Goal: Information Seeking & Learning: Learn about a topic

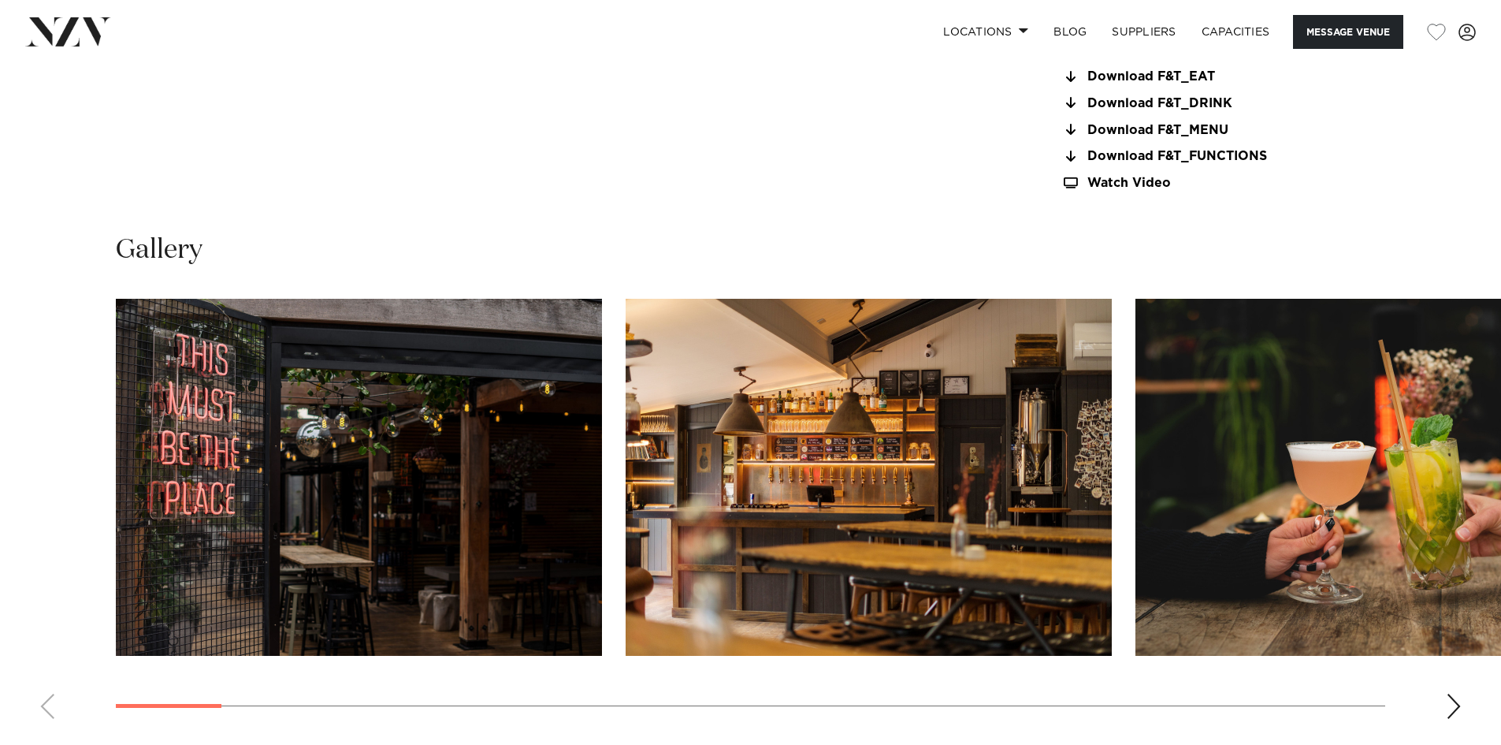
scroll to position [1655, 0]
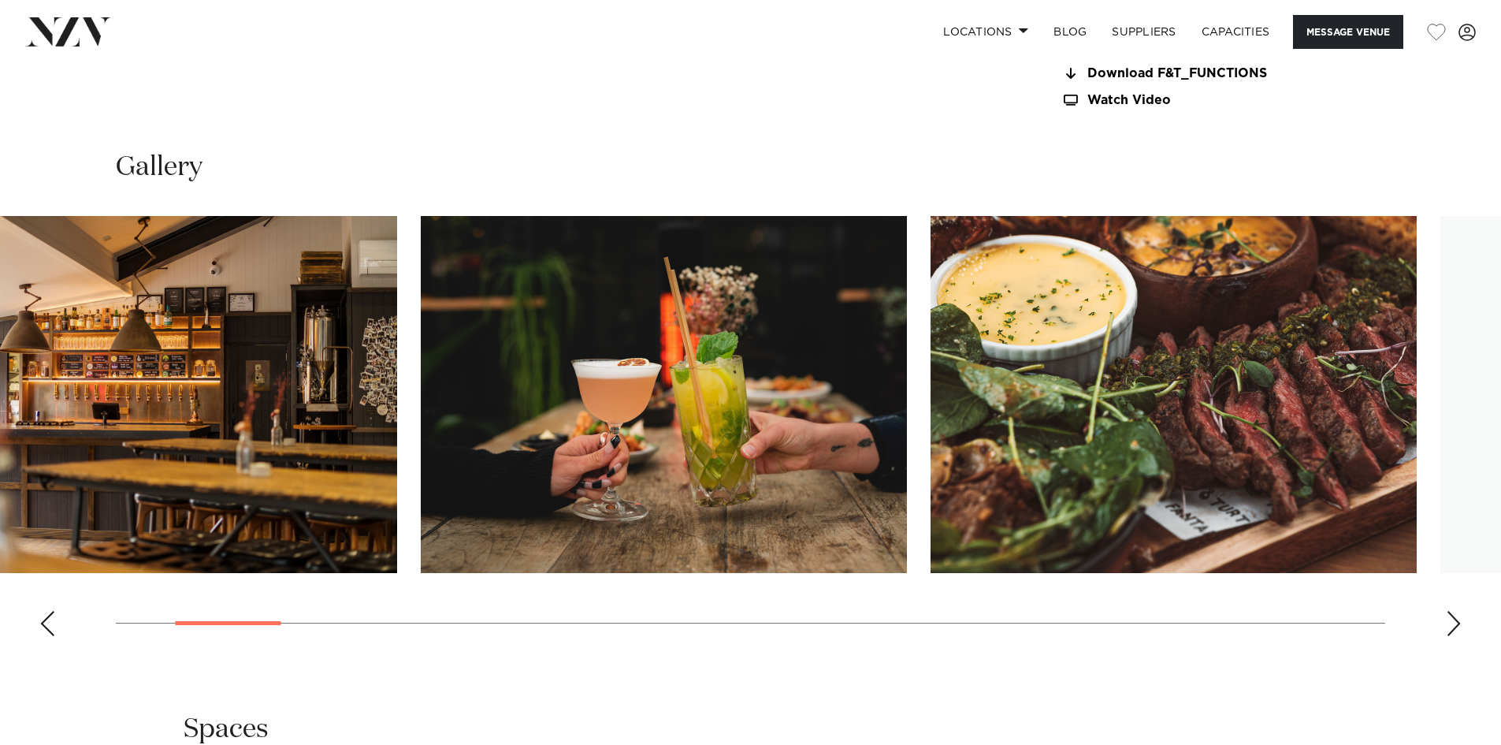
click at [546, 462] on img "3 / 30" at bounding box center [664, 394] width 486 height 357
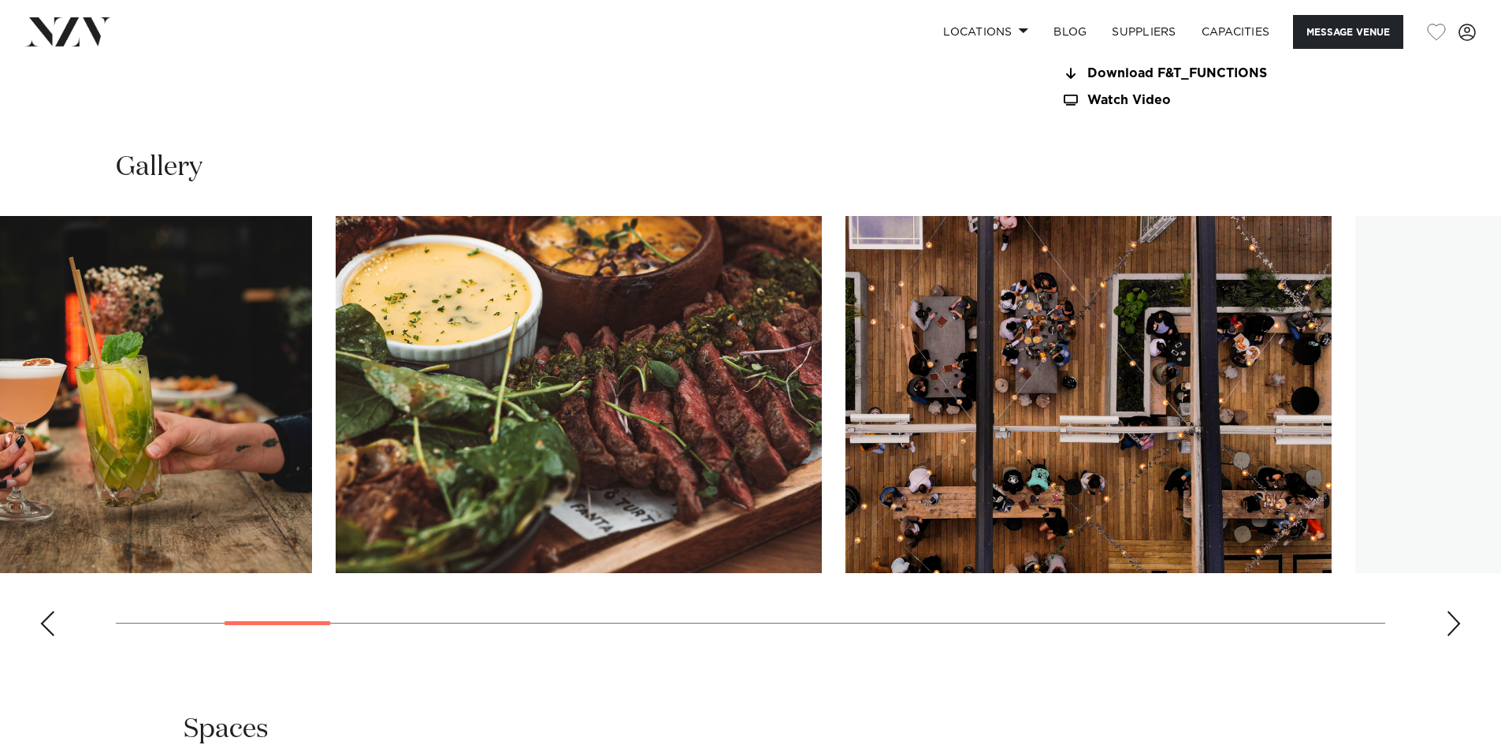
click at [336, 421] on img "4 / 30" at bounding box center [579, 394] width 486 height 357
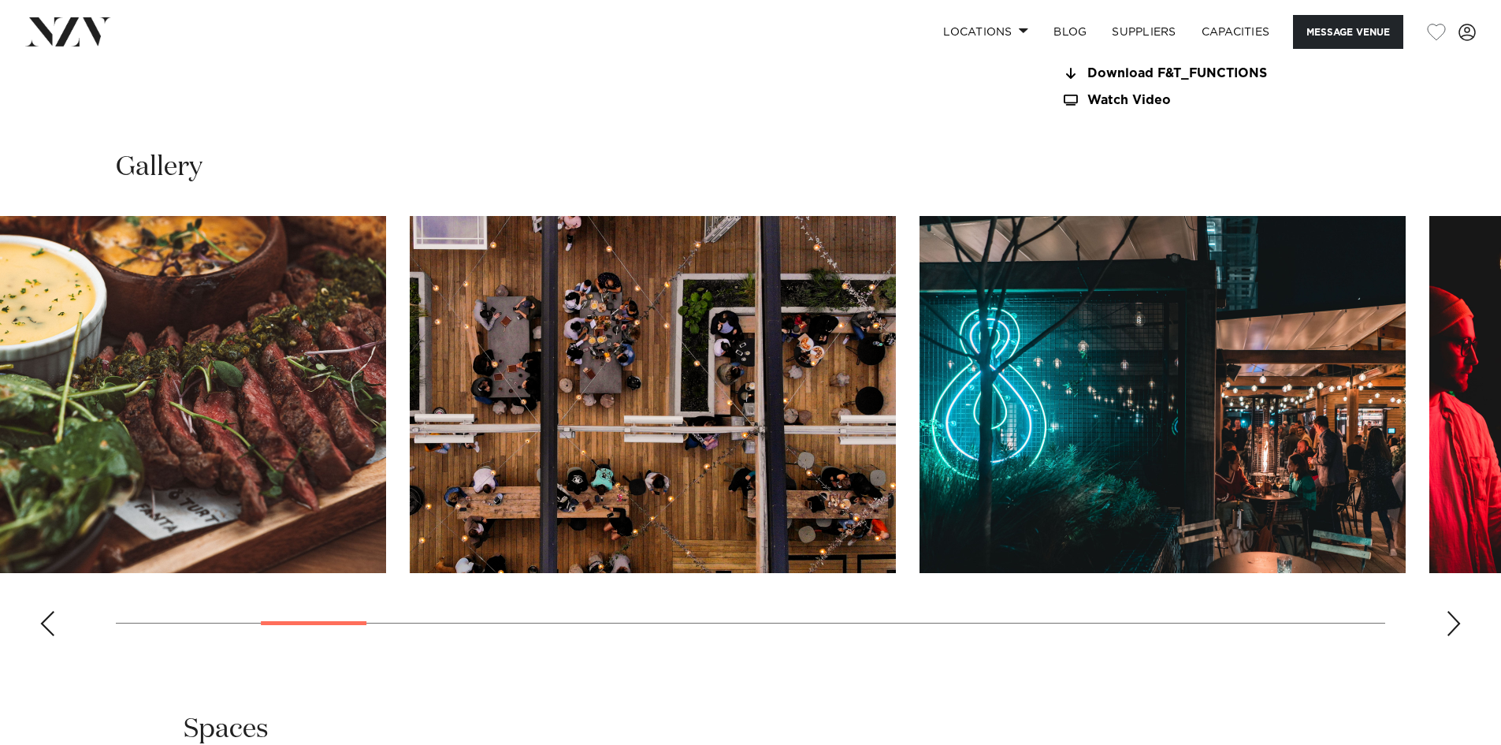
click at [410, 403] on img "5 / 30" at bounding box center [653, 394] width 486 height 357
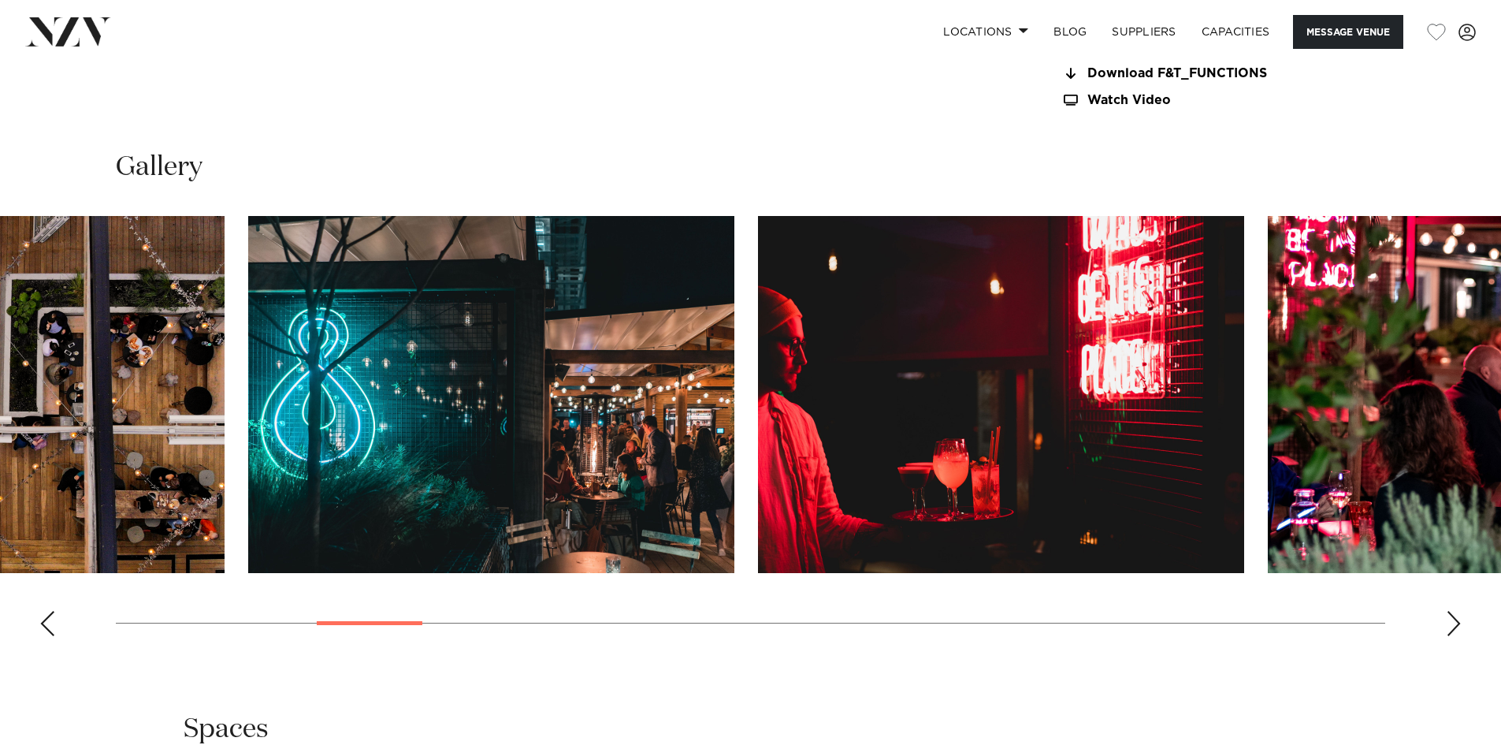
click at [758, 414] on img "7 / 30" at bounding box center [1001, 394] width 486 height 357
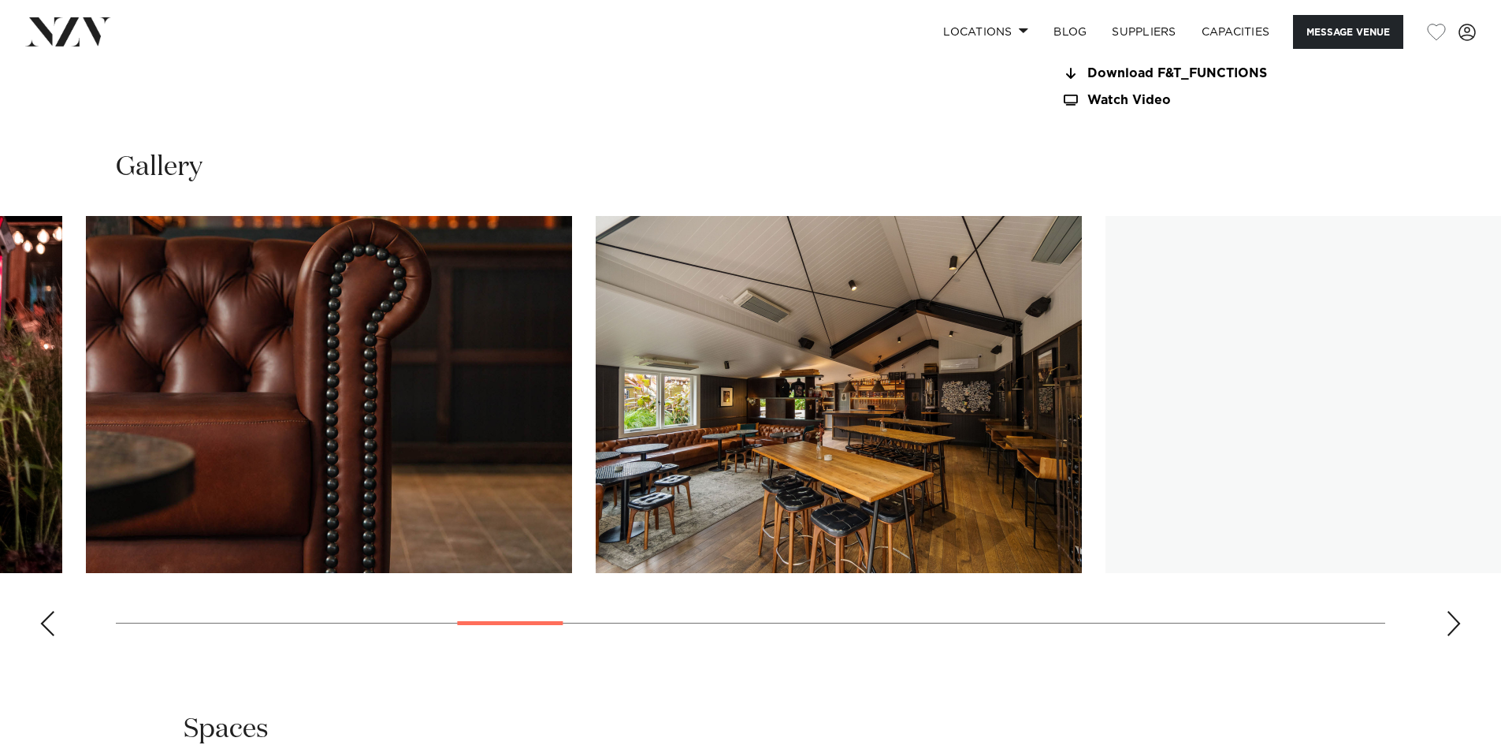
click at [128, 419] on img "9 / 30" at bounding box center [329, 394] width 486 height 357
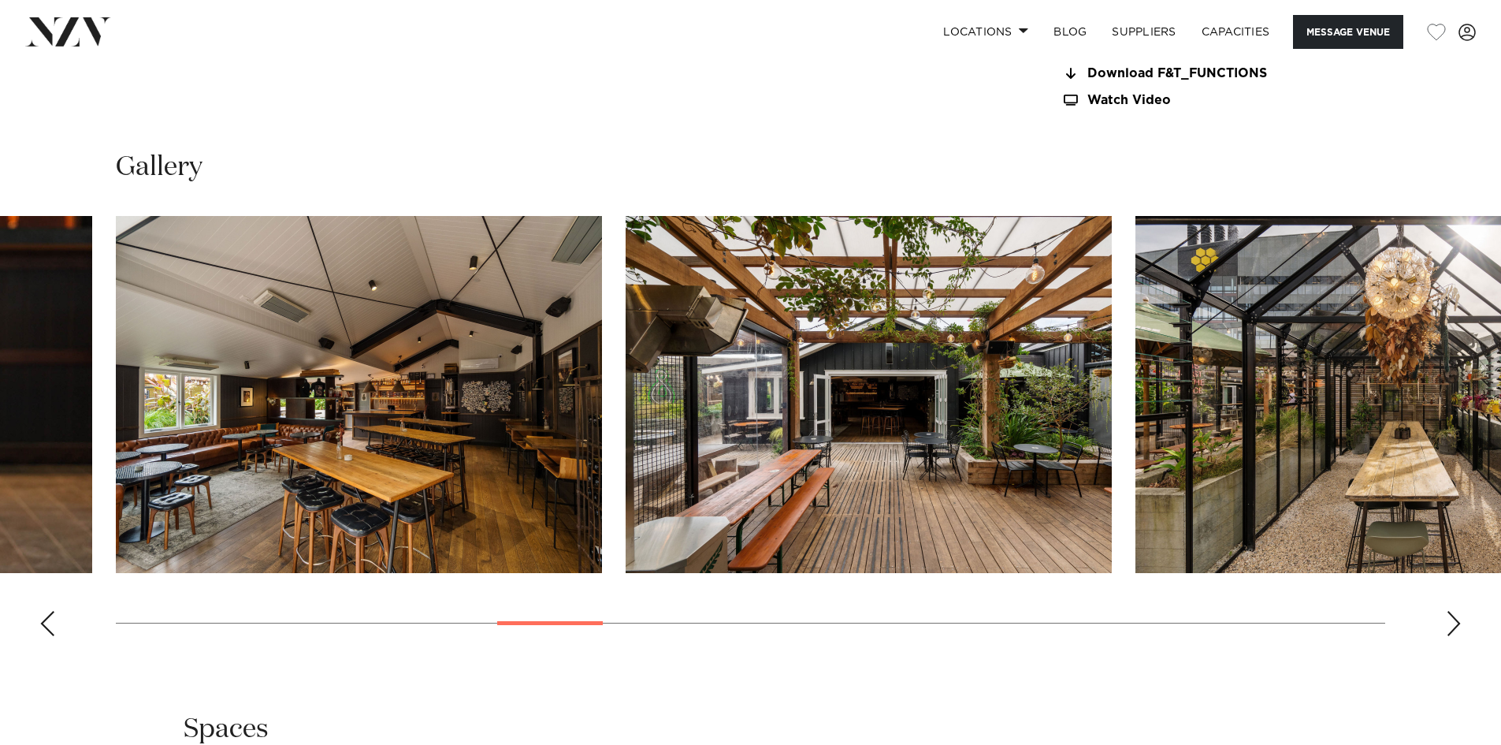
click at [1346, 425] on img "12 / 30" at bounding box center [1378, 394] width 486 height 357
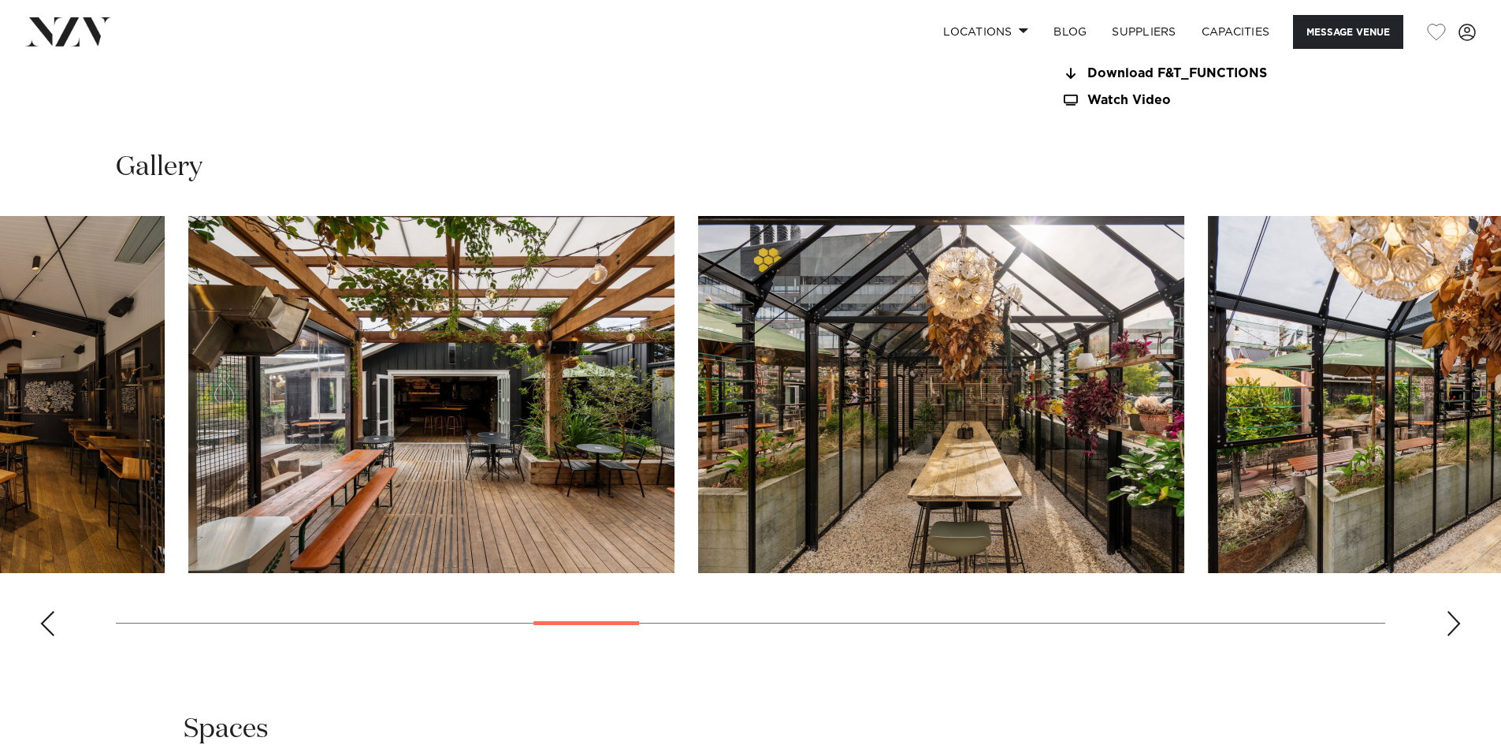
click at [1161, 419] on img "12 / 30" at bounding box center [941, 394] width 486 height 357
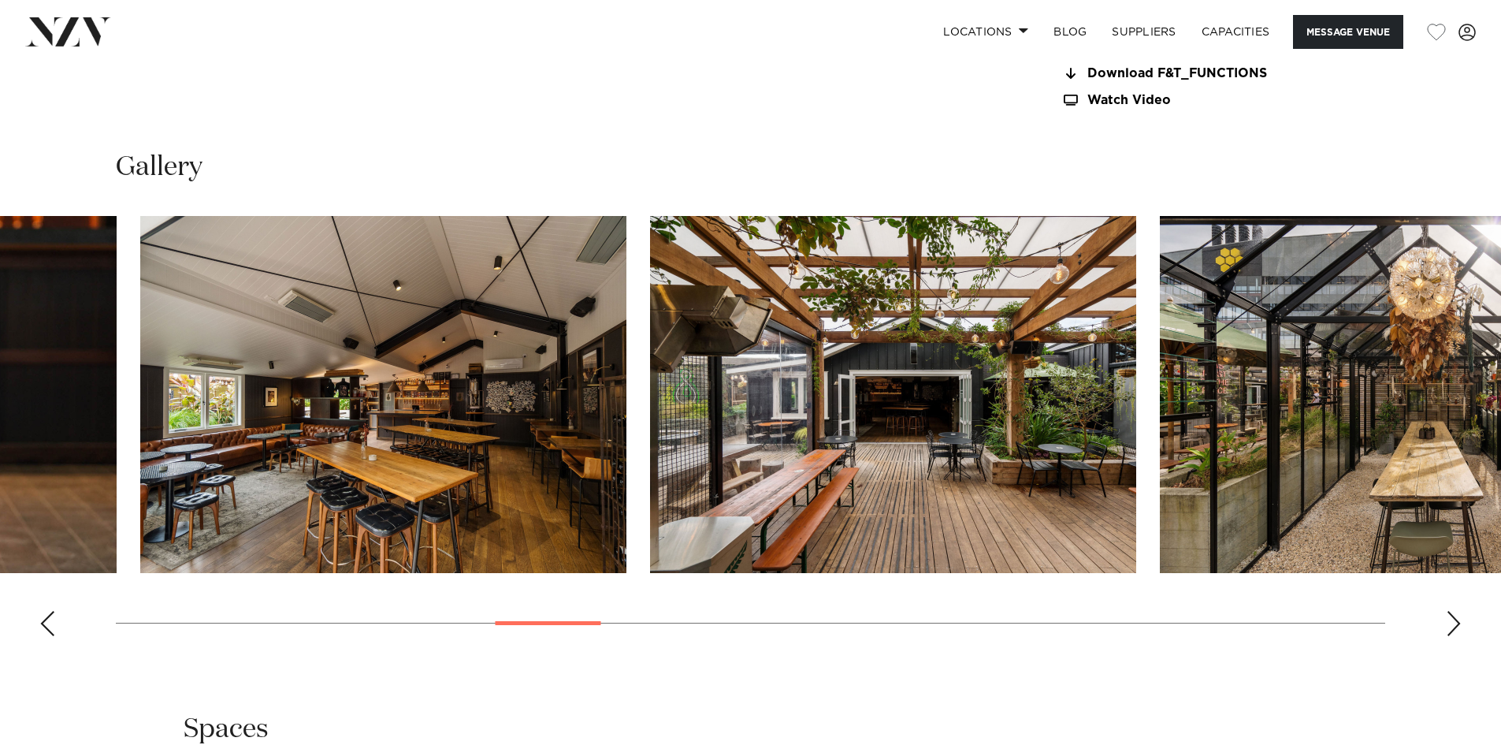
click at [1432, 446] on img "12 / 30" at bounding box center [1403, 394] width 486 height 357
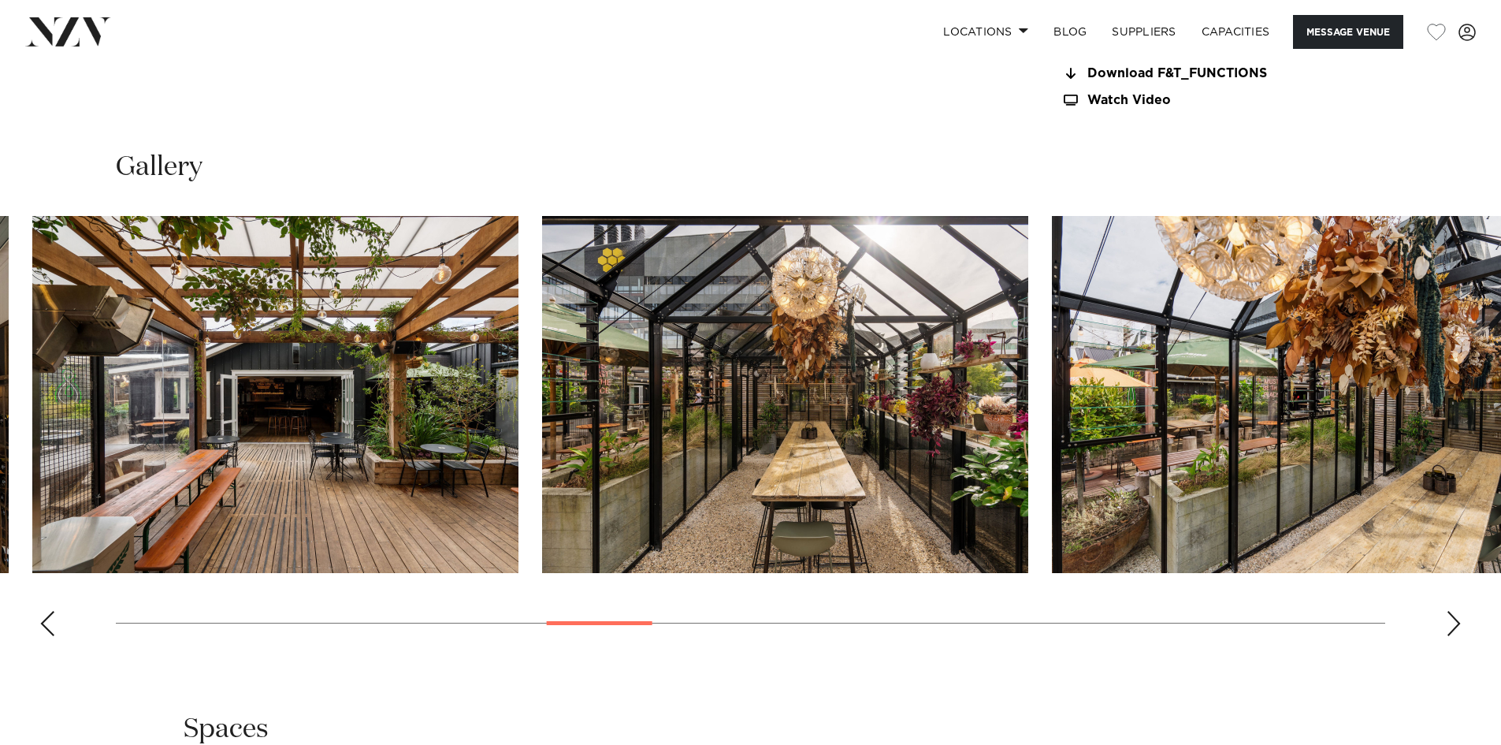
click at [360, 418] on img "11 / 30" at bounding box center [275, 394] width 486 height 357
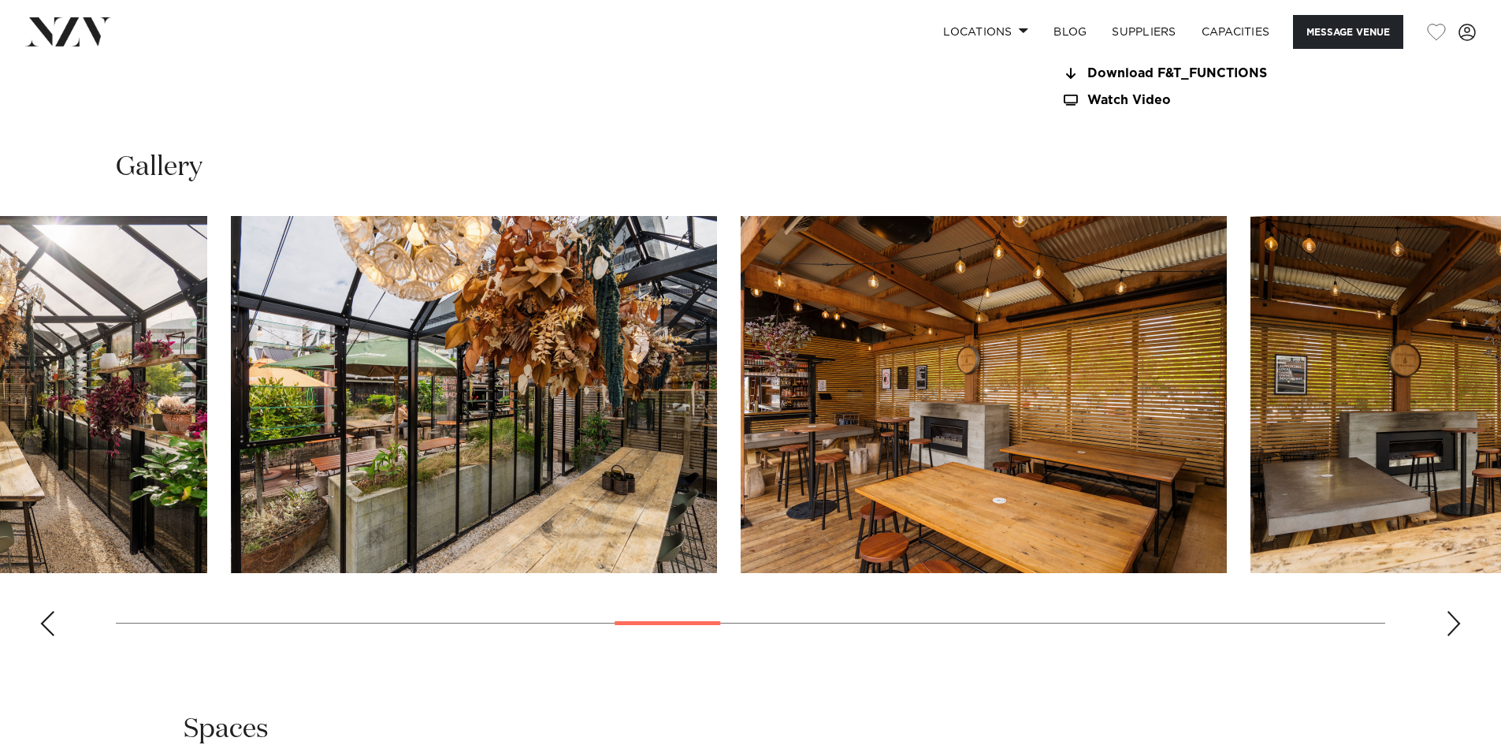
click at [633, 400] on img "13 / 30" at bounding box center [474, 394] width 486 height 357
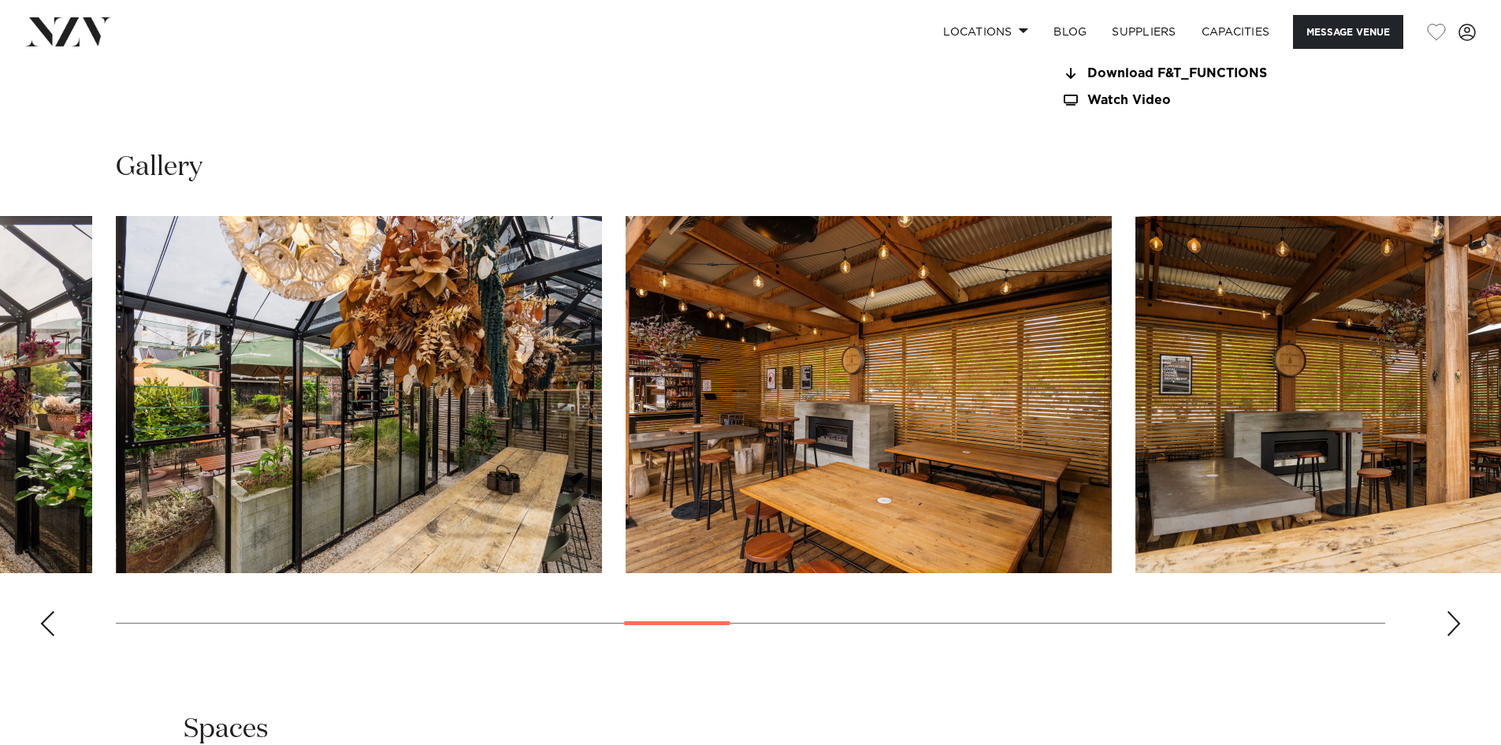
click at [1135, 449] on img "15 / 30" at bounding box center [1378, 394] width 486 height 357
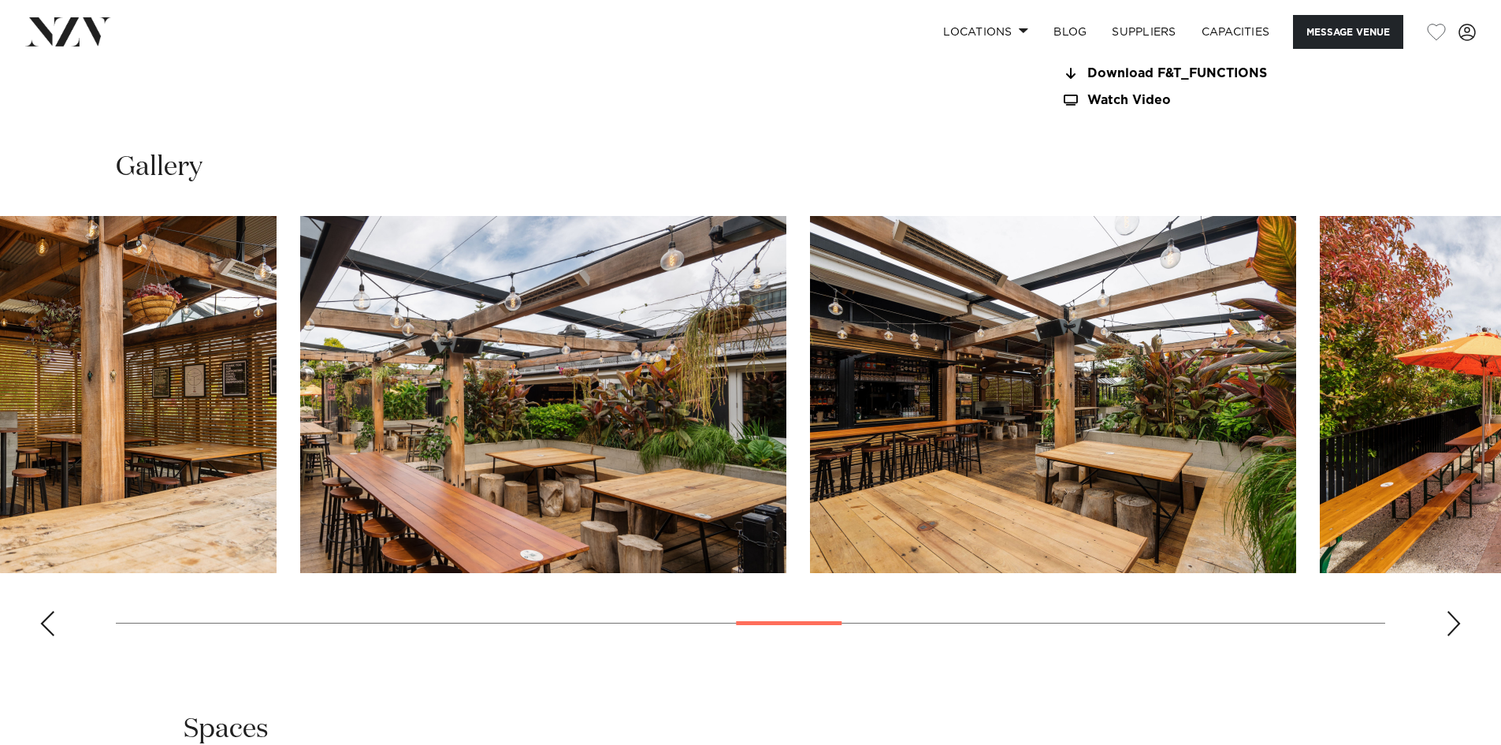
click at [672, 448] on img "16 / 30" at bounding box center [543, 394] width 486 height 357
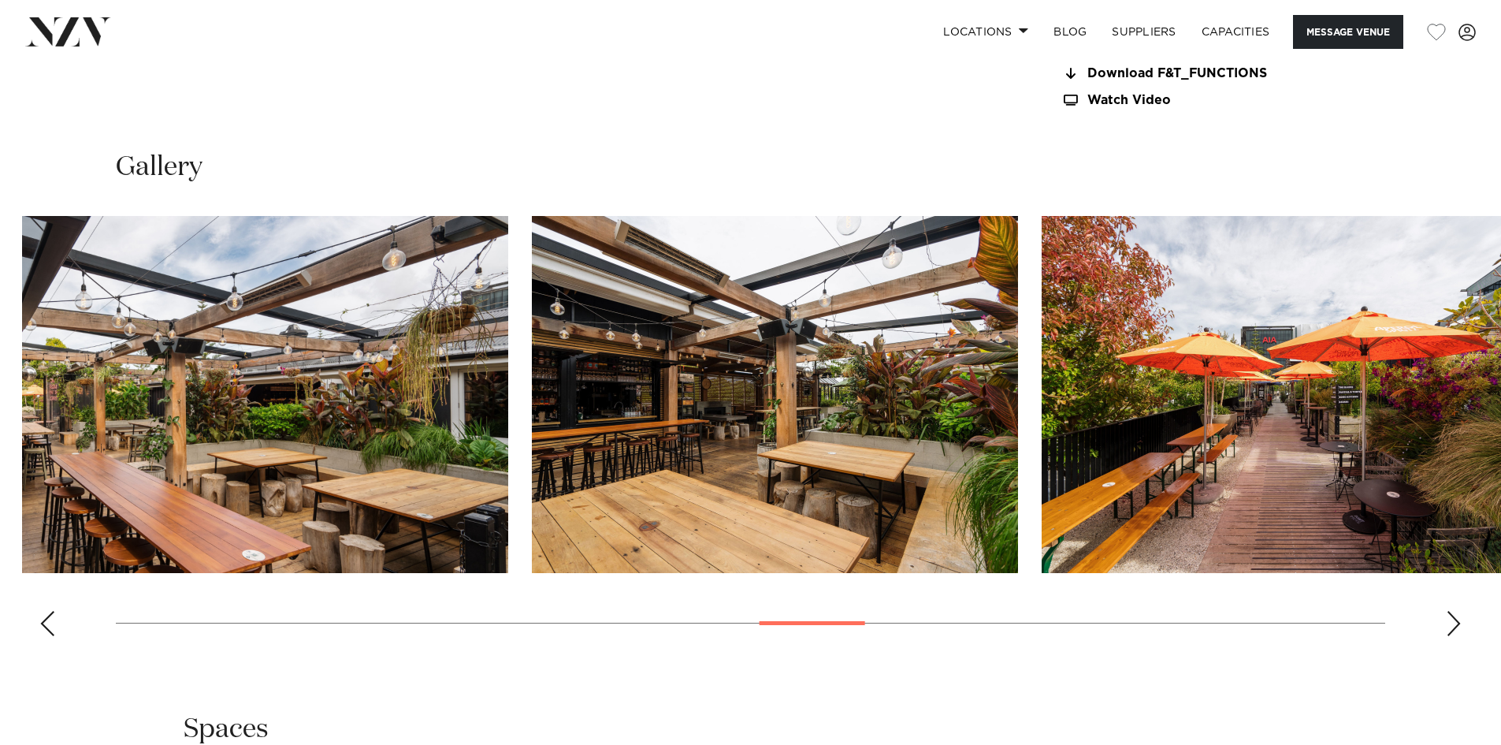
click at [603, 444] on img "17 / 30" at bounding box center [775, 394] width 486 height 357
